Goal: Task Accomplishment & Management: Use online tool/utility

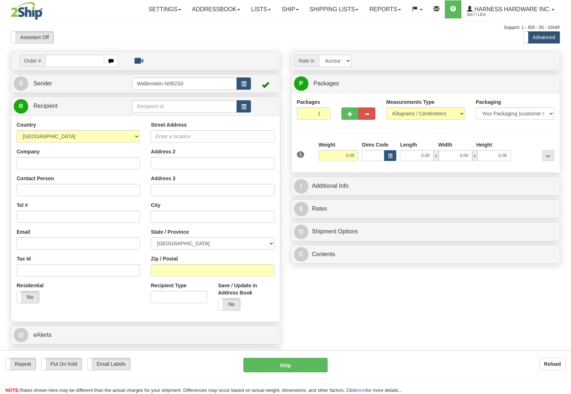
click at [169, 105] on input "text" at bounding box center [184, 106] width 105 height 12
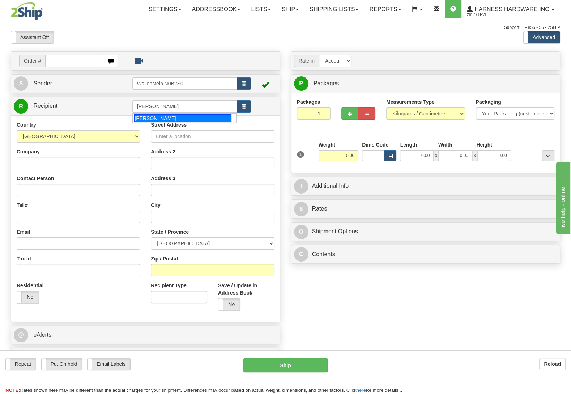
click at [156, 119] on div "[PERSON_NAME]" at bounding box center [182, 118] width 97 height 8
type input "[PERSON_NAME]"
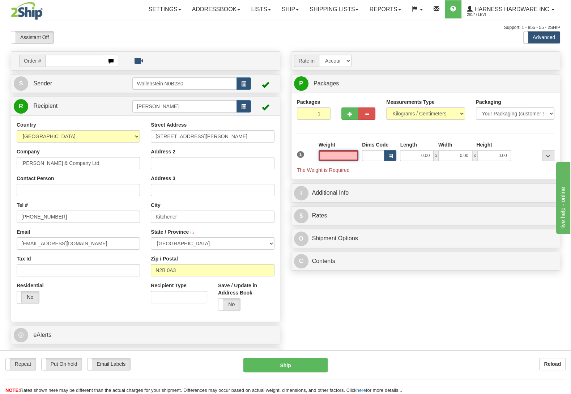
type input "KITCHENER"
click at [339, 156] on input "text" at bounding box center [339, 155] width 40 height 11
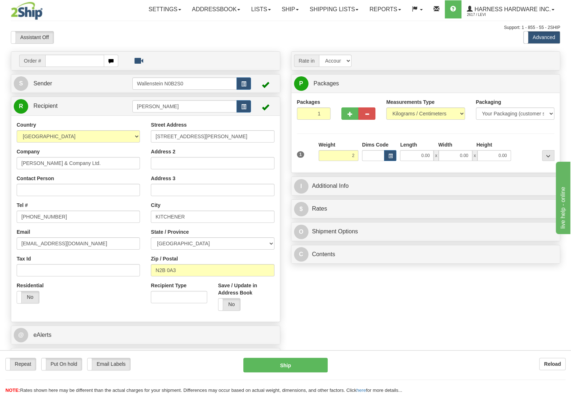
type input "2.00"
click at [523, 146] on div at bounding box center [534, 151] width 43 height 20
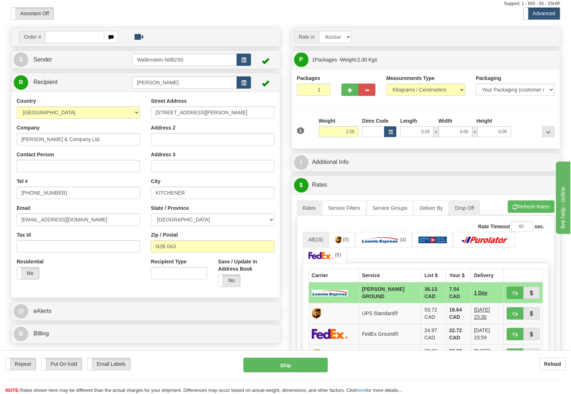
scroll to position [38, 0]
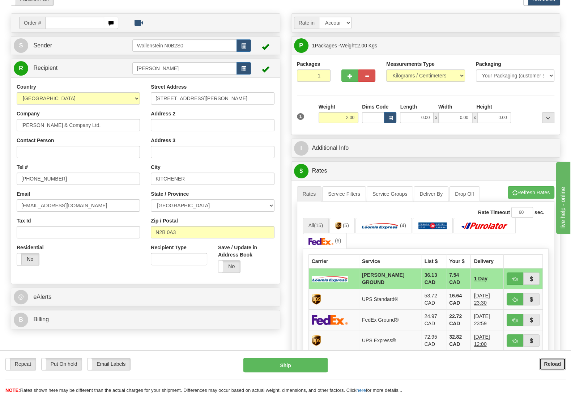
click at [562, 363] on button "Reload" at bounding box center [553, 364] width 26 height 12
